Goal: Task Accomplishment & Management: Use online tool/utility

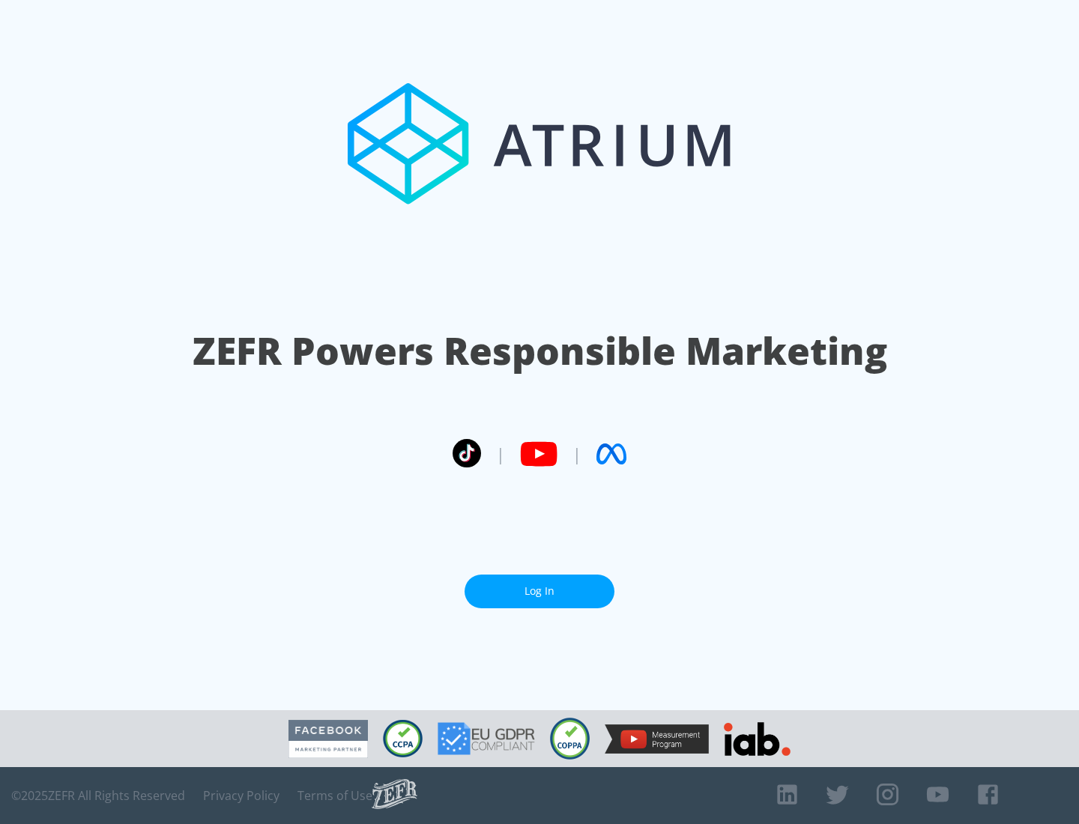
click at [540, 585] on link "Log In" at bounding box center [540, 592] width 150 height 34
